Goal: Information Seeking & Learning: Learn about a topic

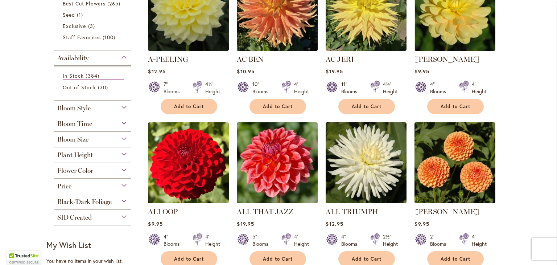
scroll to position [218, 0]
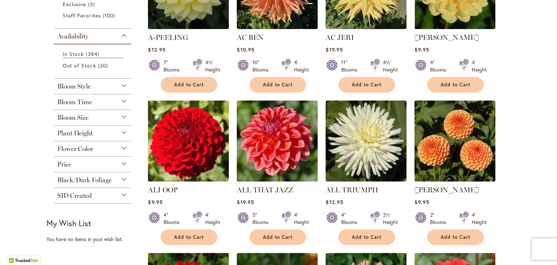
click at [119, 87] on div "Bloom Style" at bounding box center [93, 85] width 78 height 12
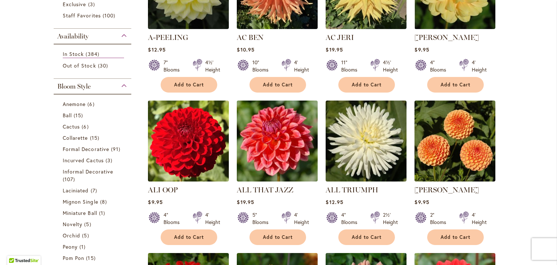
scroll to position [296, 0]
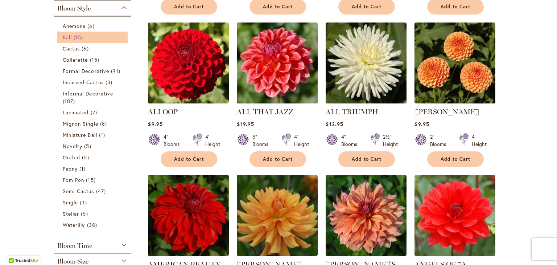
click at [89, 38] on link "Ball 15 items" at bounding box center [93, 37] width 61 height 8
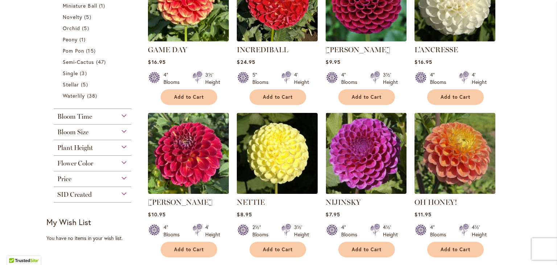
scroll to position [326, 0]
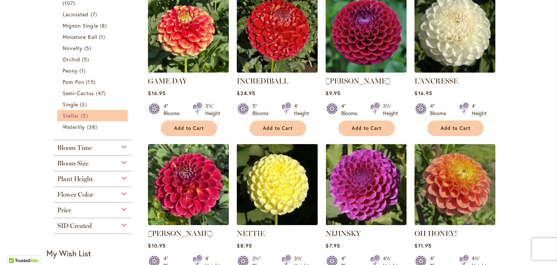
click at [82, 116] on span "5 items" at bounding box center [85, 116] width 9 height 8
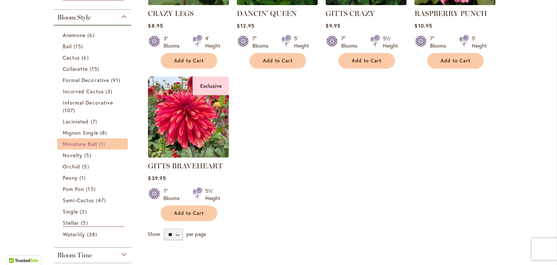
scroll to position [254, 0]
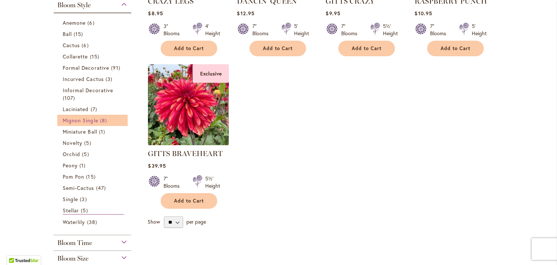
click at [93, 117] on span "Mignon Single" at bounding box center [81, 120] width 36 height 7
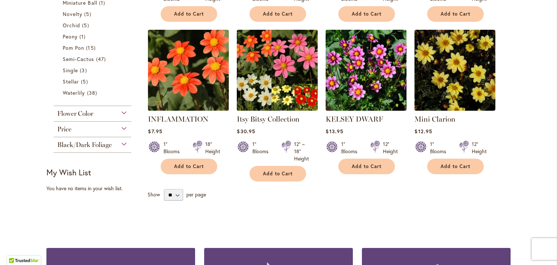
scroll to position [290, 0]
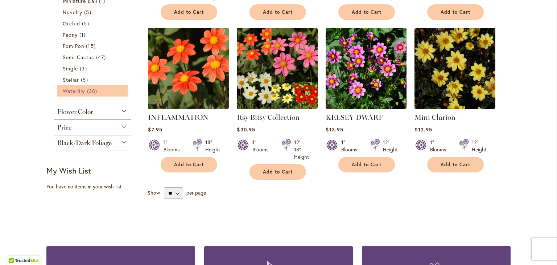
click at [87, 91] on span "38 items" at bounding box center [93, 91] width 12 height 8
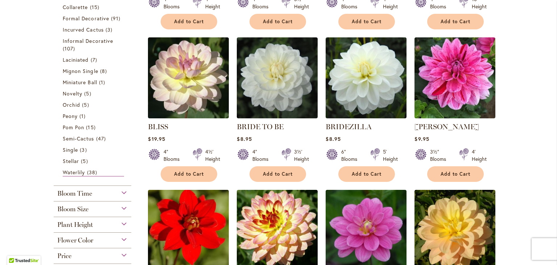
scroll to position [254, 0]
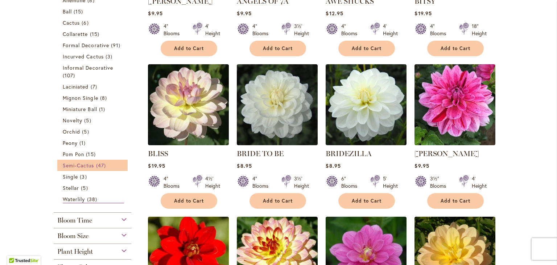
click at [96, 167] on span "47 items" at bounding box center [102, 165] width 12 height 8
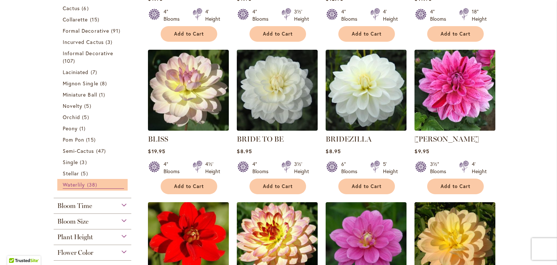
scroll to position [218, 0]
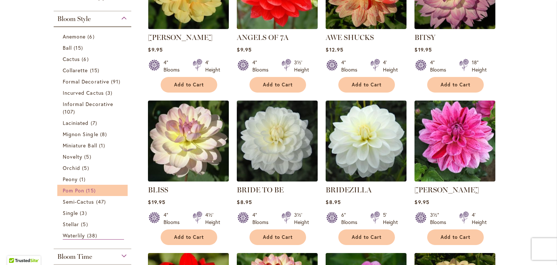
click at [86, 188] on span "15 items" at bounding box center [91, 190] width 11 height 8
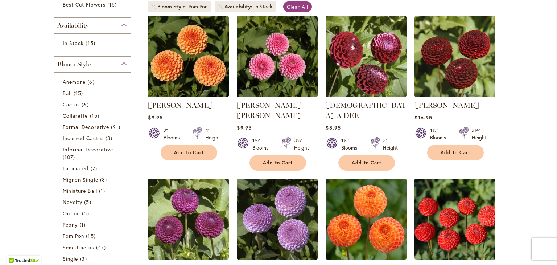
scroll to position [181, 0]
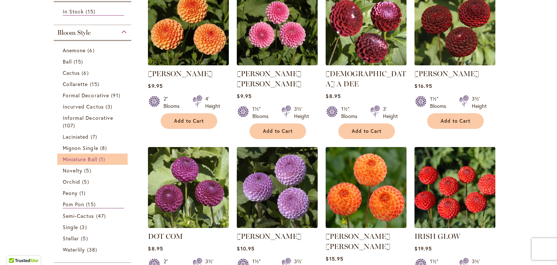
click at [83, 156] on span "Miniature Ball" at bounding box center [80, 159] width 34 height 7
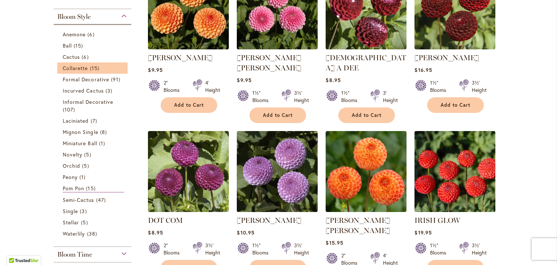
scroll to position [218, 0]
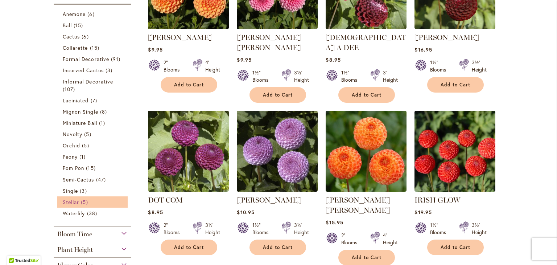
click at [83, 202] on span "5 items" at bounding box center [85, 202] width 9 height 8
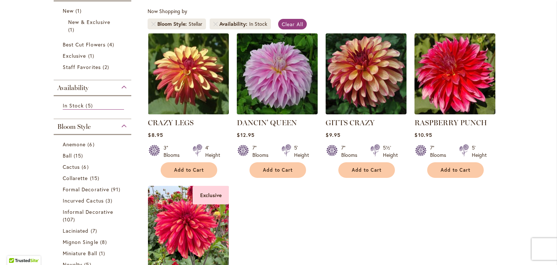
scroll to position [218, 0]
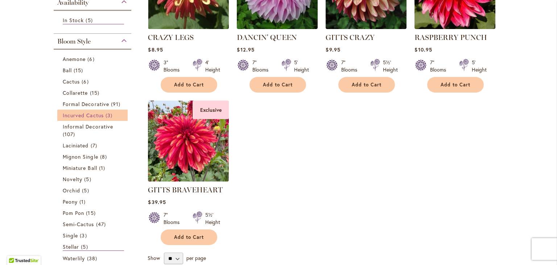
click at [94, 114] on span "Incurved Cactus" at bounding box center [83, 115] width 41 height 7
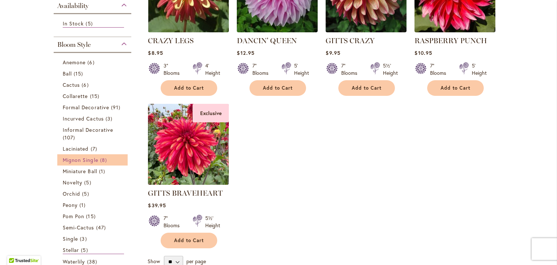
scroll to position [218, 0]
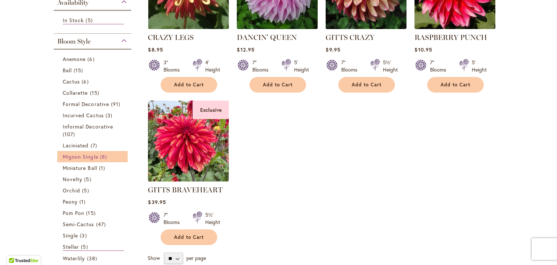
click at [92, 155] on span "Mignon Single" at bounding box center [81, 156] width 36 height 7
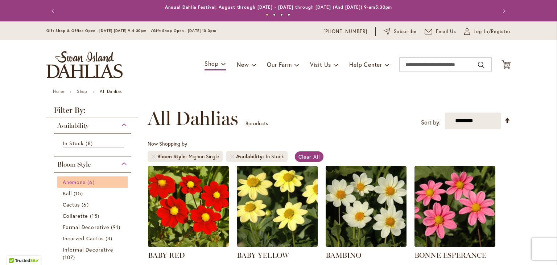
click at [72, 183] on span "Anemone" at bounding box center [74, 181] width 23 height 7
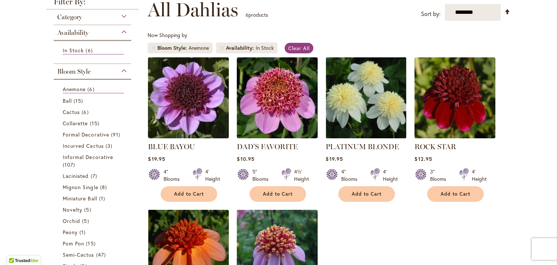
scroll to position [145, 0]
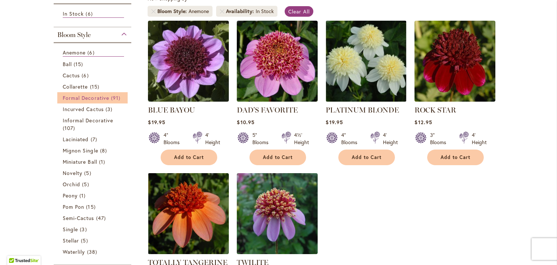
click at [78, 94] on link "Formal Decorative 91 items" at bounding box center [93, 98] width 61 height 8
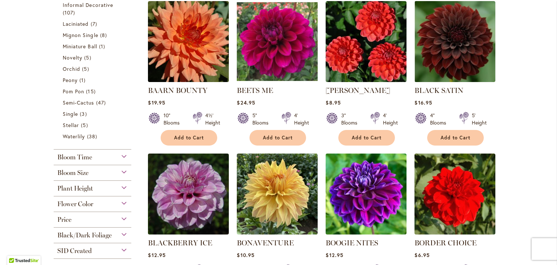
scroll to position [326, 0]
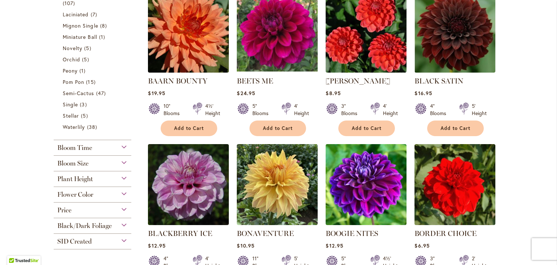
click at [123, 163] on div "Bloom Size" at bounding box center [93, 162] width 78 height 12
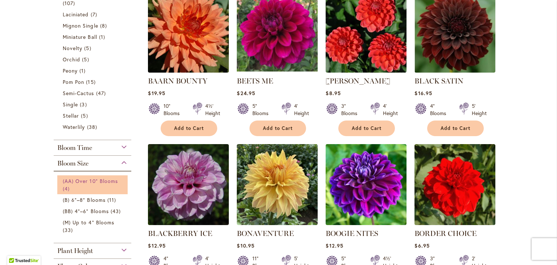
click at [94, 182] on span "(AA) Over 10" Blooms" at bounding box center [90, 180] width 55 height 7
